Goal: Find specific page/section

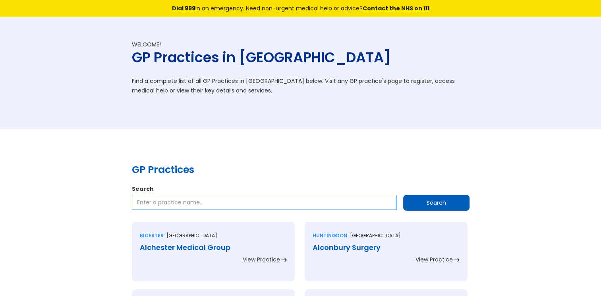
click at [204, 200] on input "Search" at bounding box center [264, 202] width 265 height 15
paste input "Elmwood Medical Practice"
type input "Elmwood Medical Practice"
click at [426, 199] on input "Search" at bounding box center [436, 203] width 66 height 16
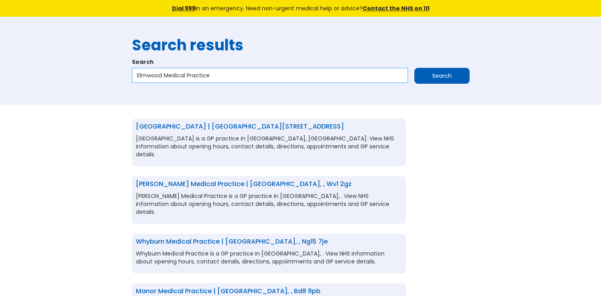
click at [227, 72] on input "Elmwood Medical Practice" at bounding box center [270, 75] width 276 height 15
type input "Elmwood Medical Practice BT9"
click at [430, 79] on input "Search" at bounding box center [441, 76] width 55 height 16
